Goal: Check status: Check status

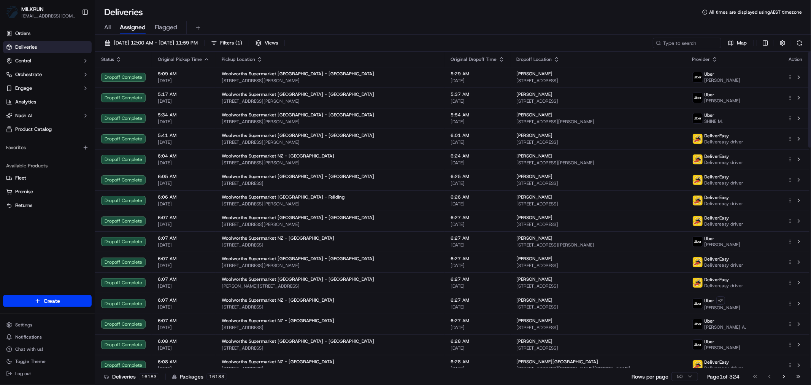
drag, startPoint x: 107, startPoint y: 24, endPoint x: 113, endPoint y: 24, distance: 6.1
click at [107, 24] on span "All" at bounding box center [107, 27] width 6 height 9
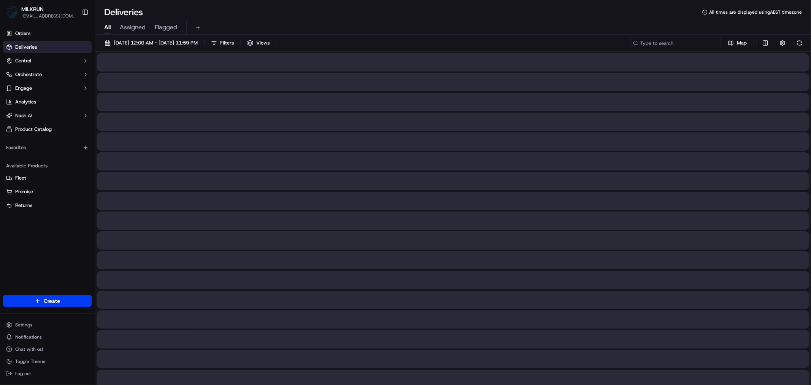
click at [682, 43] on input at bounding box center [675, 43] width 91 height 11
paste input "74a43336-e9c9-4062-b0b6-c622e96496dc"
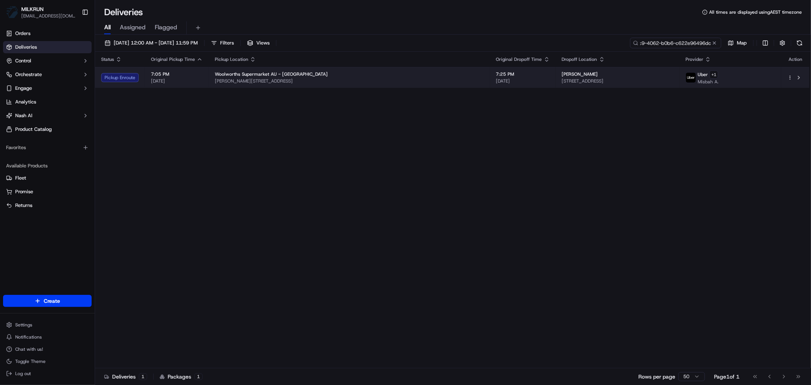
type input "74a43336-e9c9-4062-b0b6-c622e96496dc"
click at [367, 80] on span "[PERSON_NAME][STREET_ADDRESS]" at bounding box center [349, 81] width 269 height 6
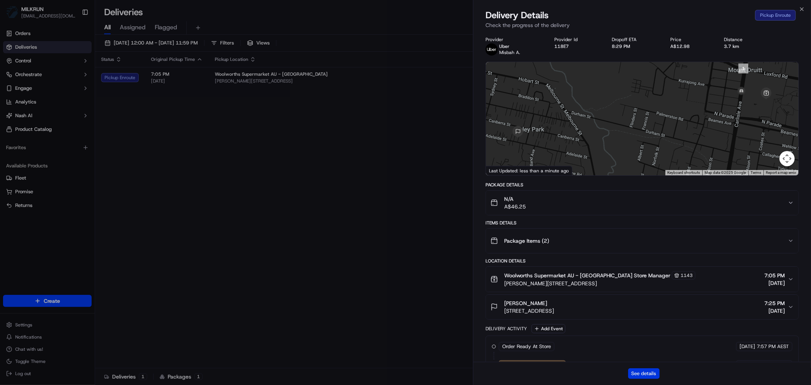
click at [641, 373] on button "See details" at bounding box center [644, 373] width 32 height 11
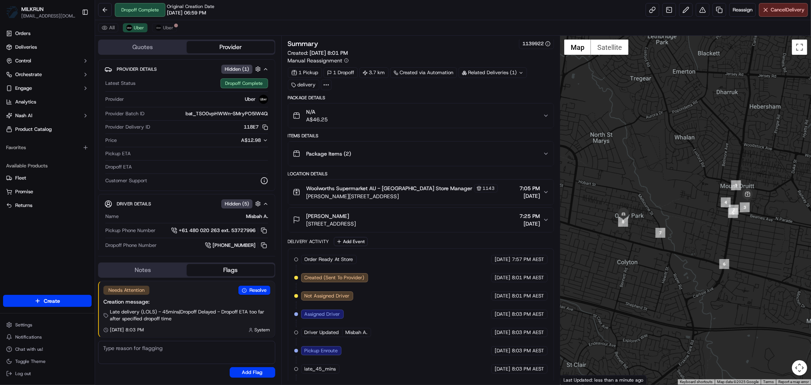
scroll to position [93, 0]
